Goal: Task Accomplishment & Management: Manage account settings

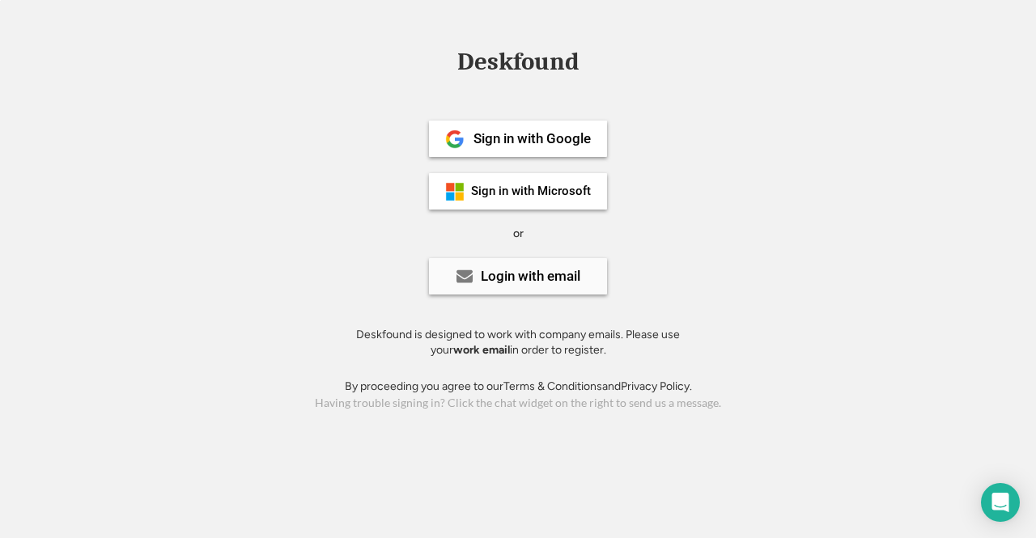
click at [527, 292] on div "Login with email" at bounding box center [518, 276] width 178 height 36
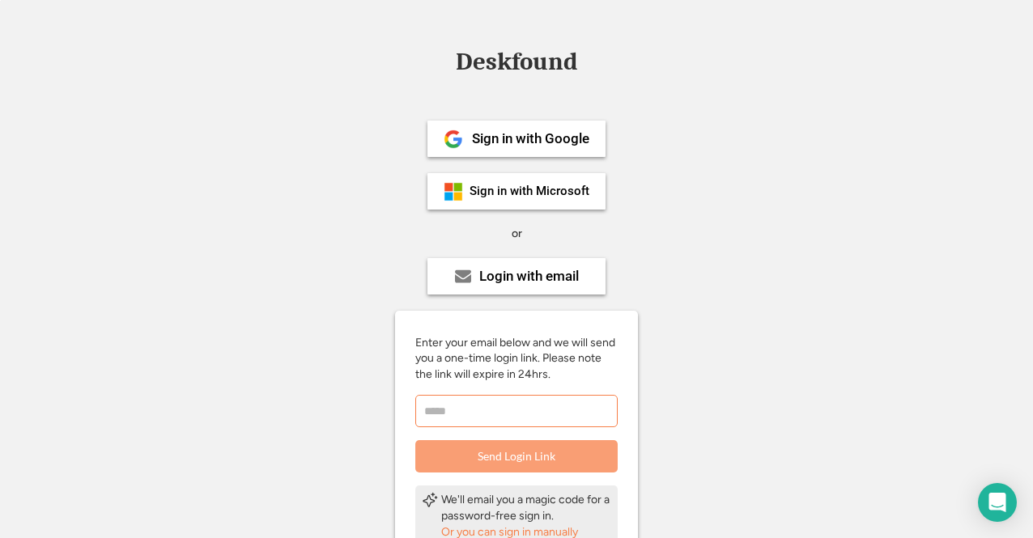
click at [559, 415] on input "email" at bounding box center [516, 411] width 202 height 32
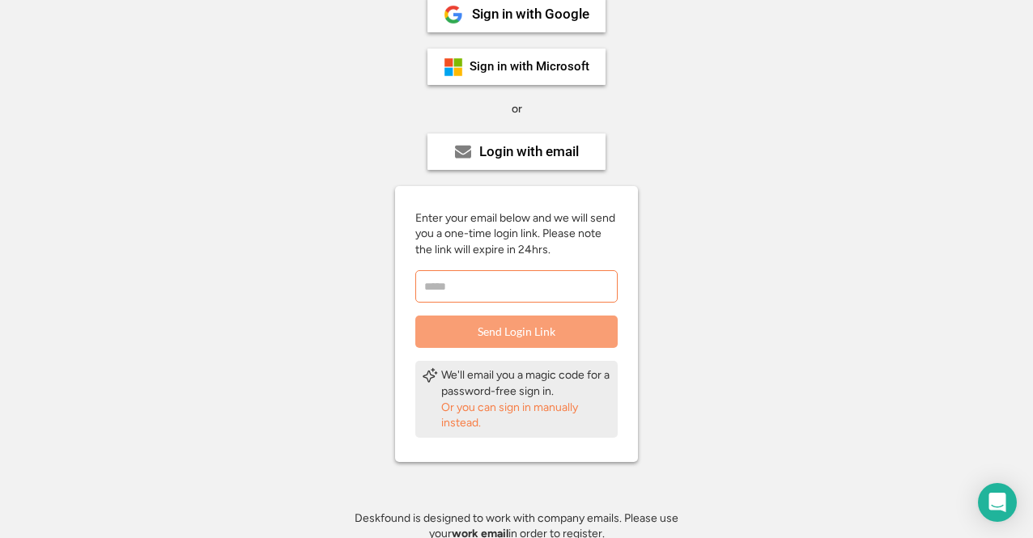
scroll to position [151, 0]
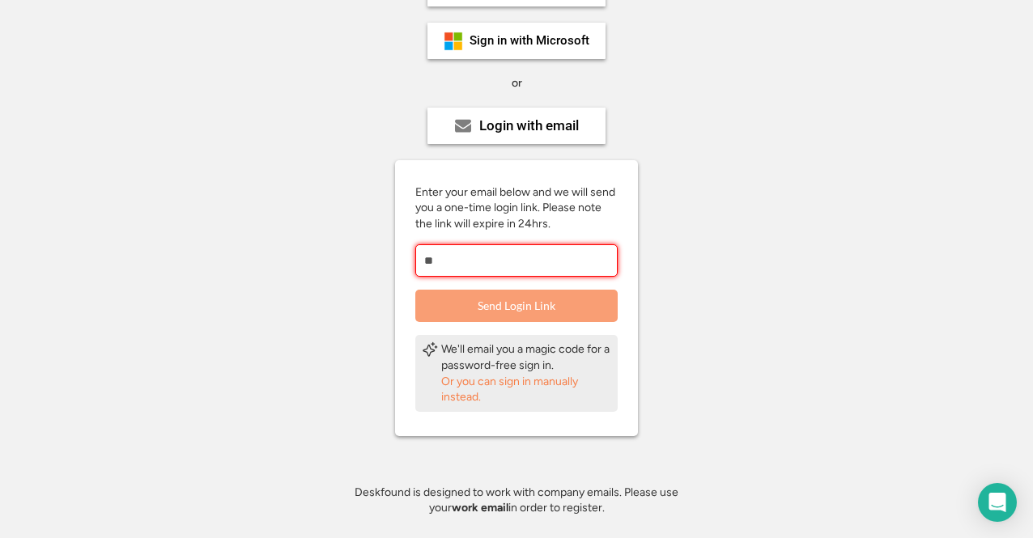
type input "*"
type input "**********"
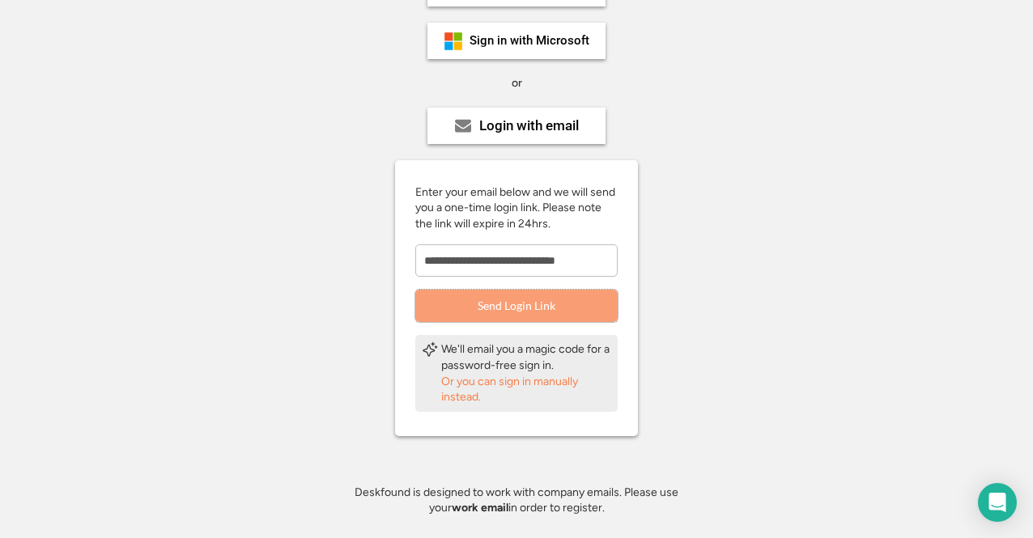
click at [580, 320] on button "Send Login Link" at bounding box center [516, 306] width 202 height 32
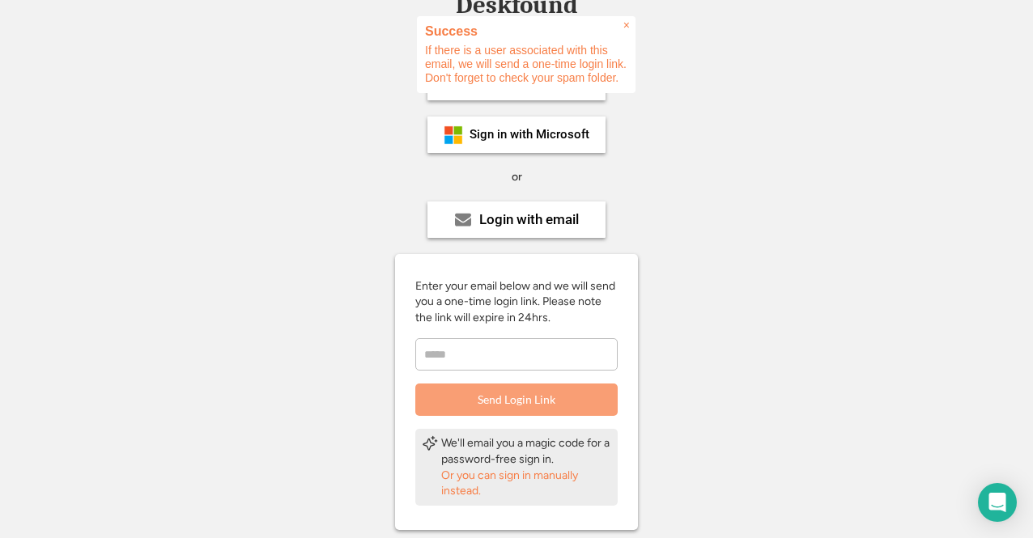
scroll to position [56, 0]
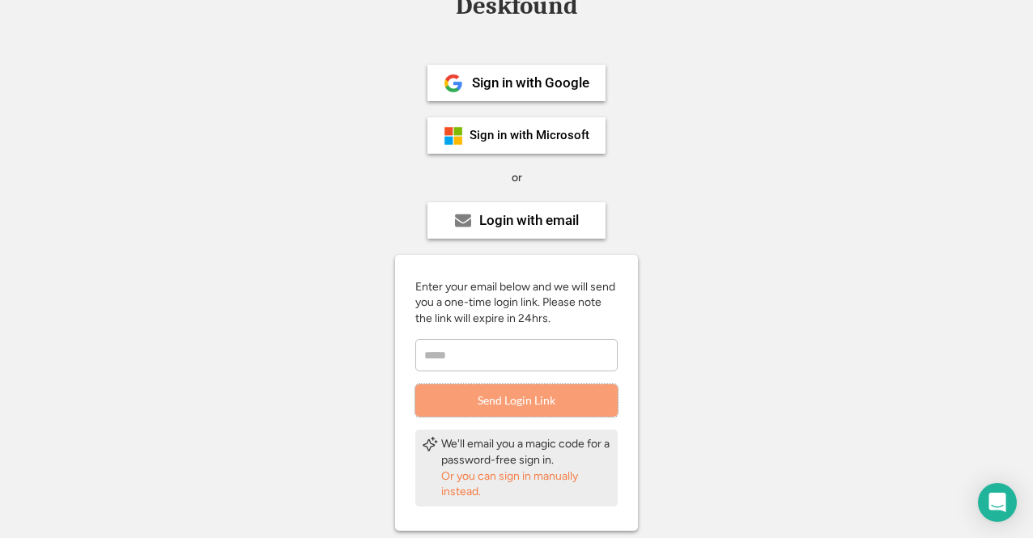
click at [679, 211] on div "Sign in with Google Sign in with Microsoft or Login with email Enter your email…" at bounding box center [516, 331] width 364 height 599
click at [519, 479] on div "Or you can sign in manually instead." at bounding box center [526, 485] width 170 height 32
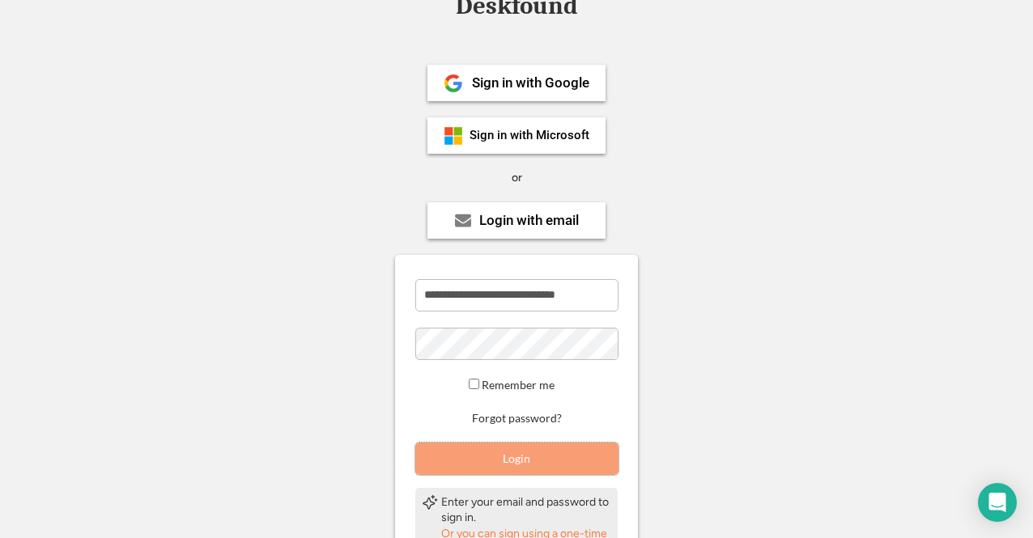
click at [555, 449] on button "Login" at bounding box center [516, 459] width 203 height 32
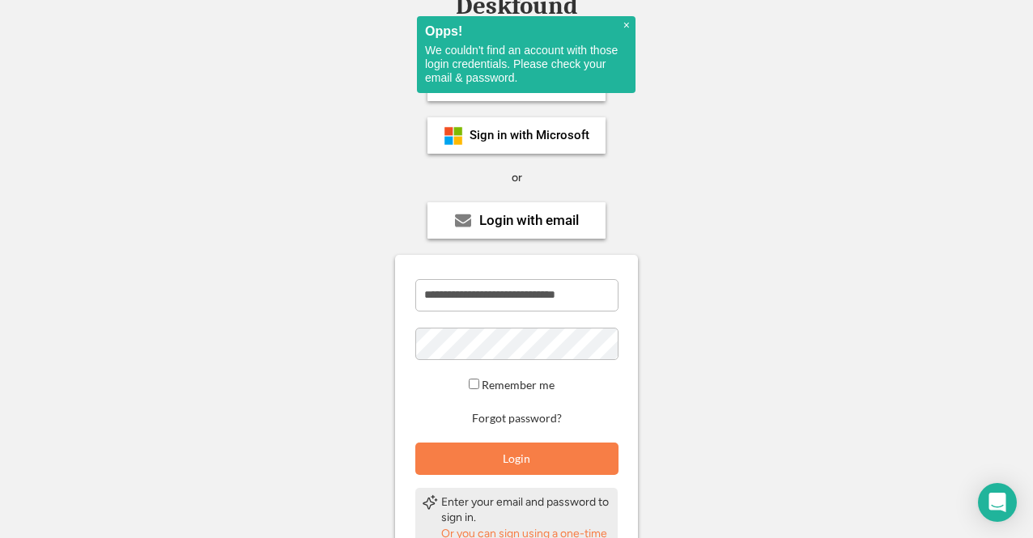
click at [625, 23] on span "×" at bounding box center [626, 26] width 6 height 14
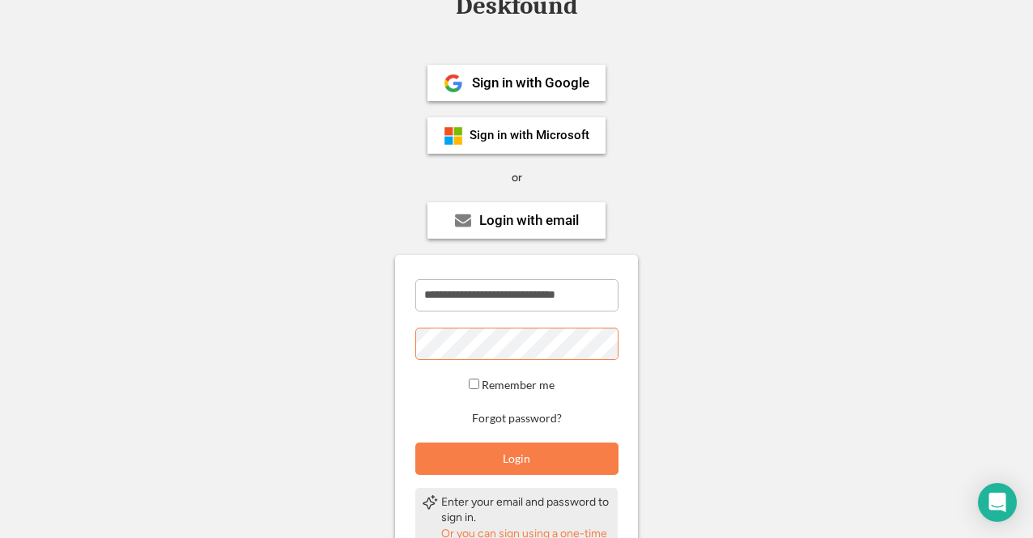
click at [207, 338] on div "**********" at bounding box center [516, 360] width 1033 height 732
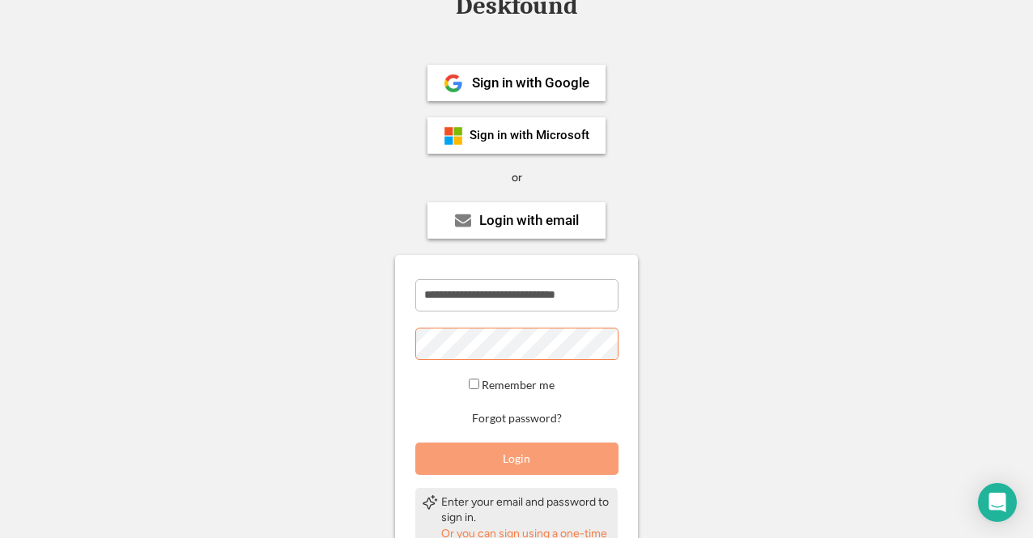
click at [489, 458] on button "Login" at bounding box center [516, 459] width 203 height 32
